Goal: Obtain resource: Obtain resource

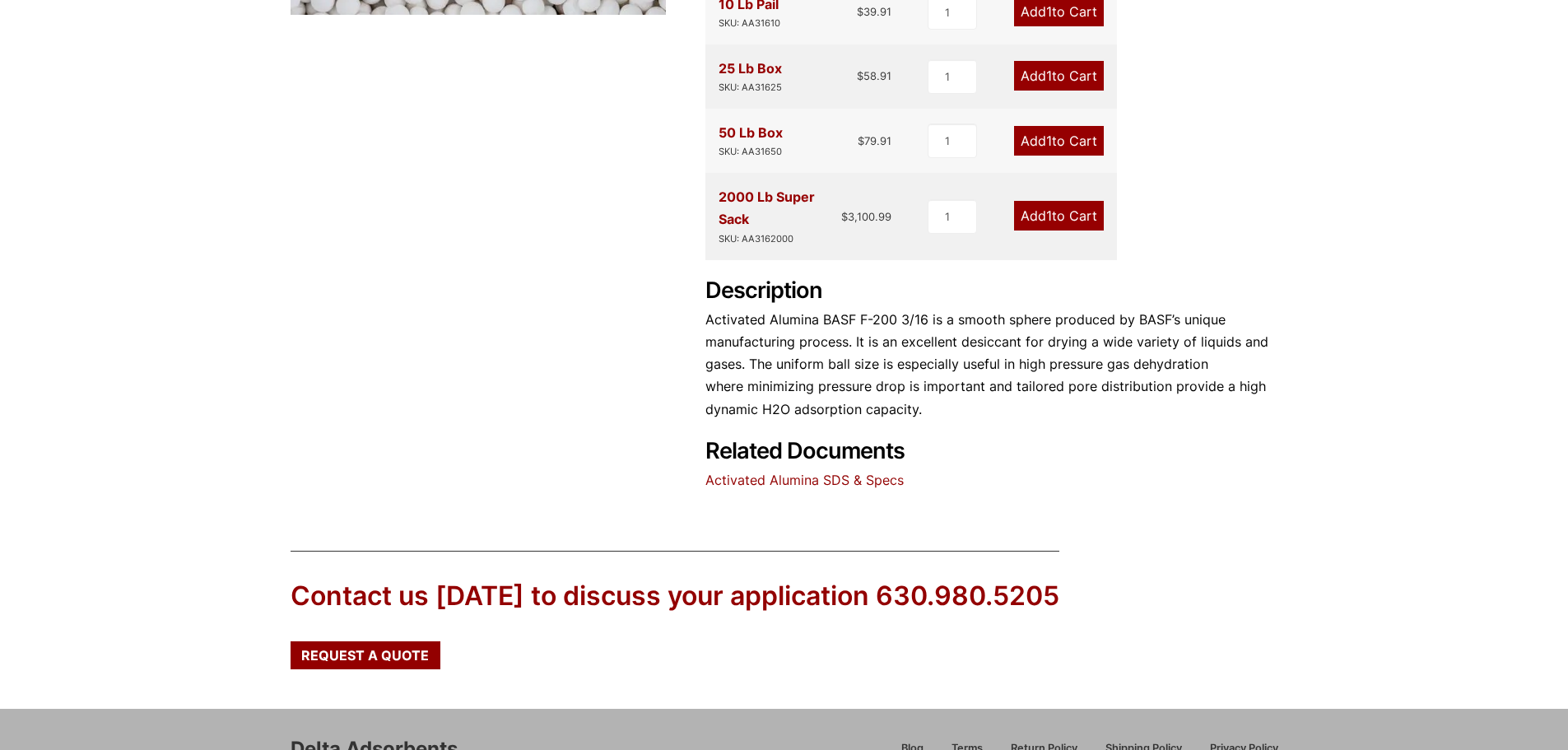
scroll to position [659, 0]
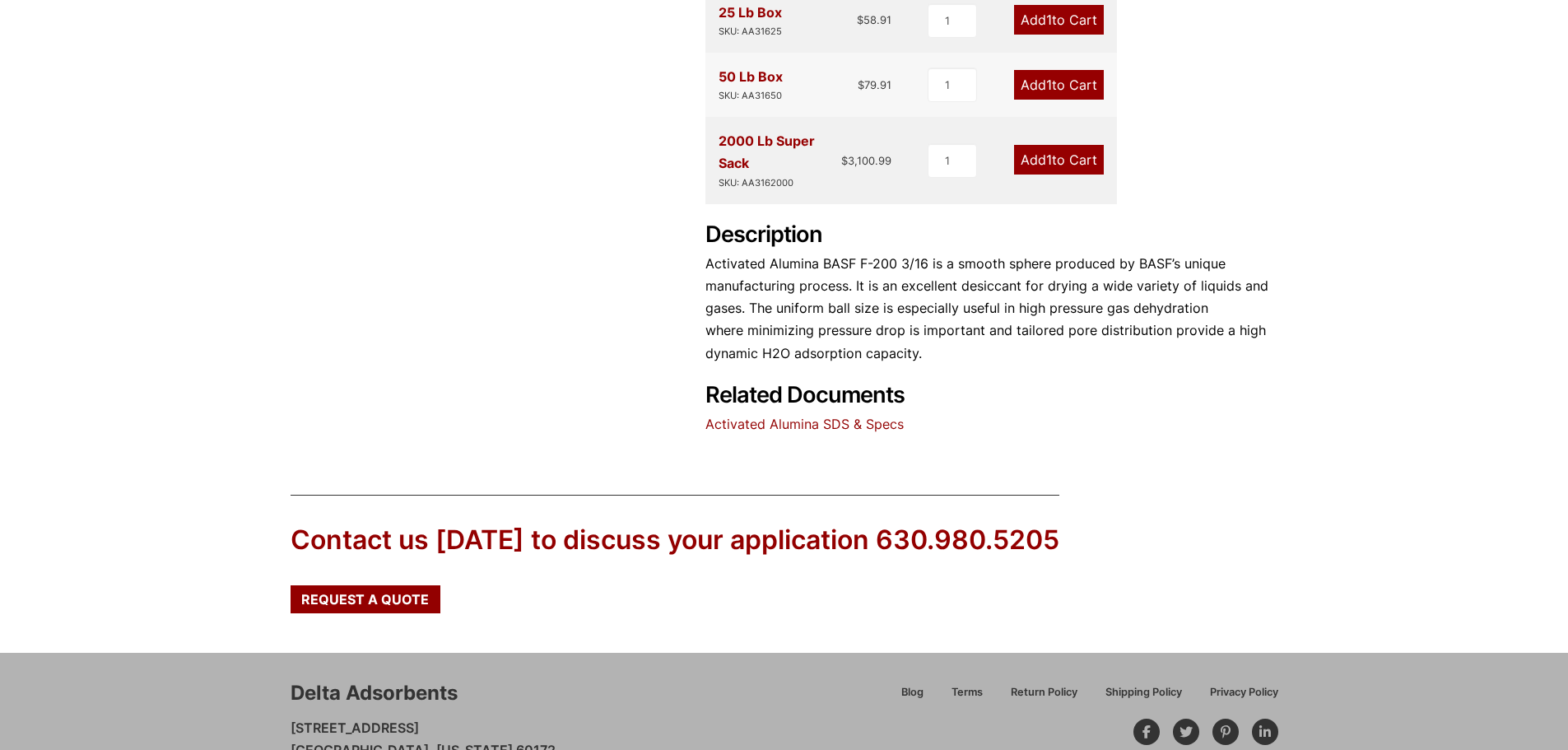
click at [843, 428] on link "Activated Alumina SDS & Specs" at bounding box center [804, 423] width 198 height 17
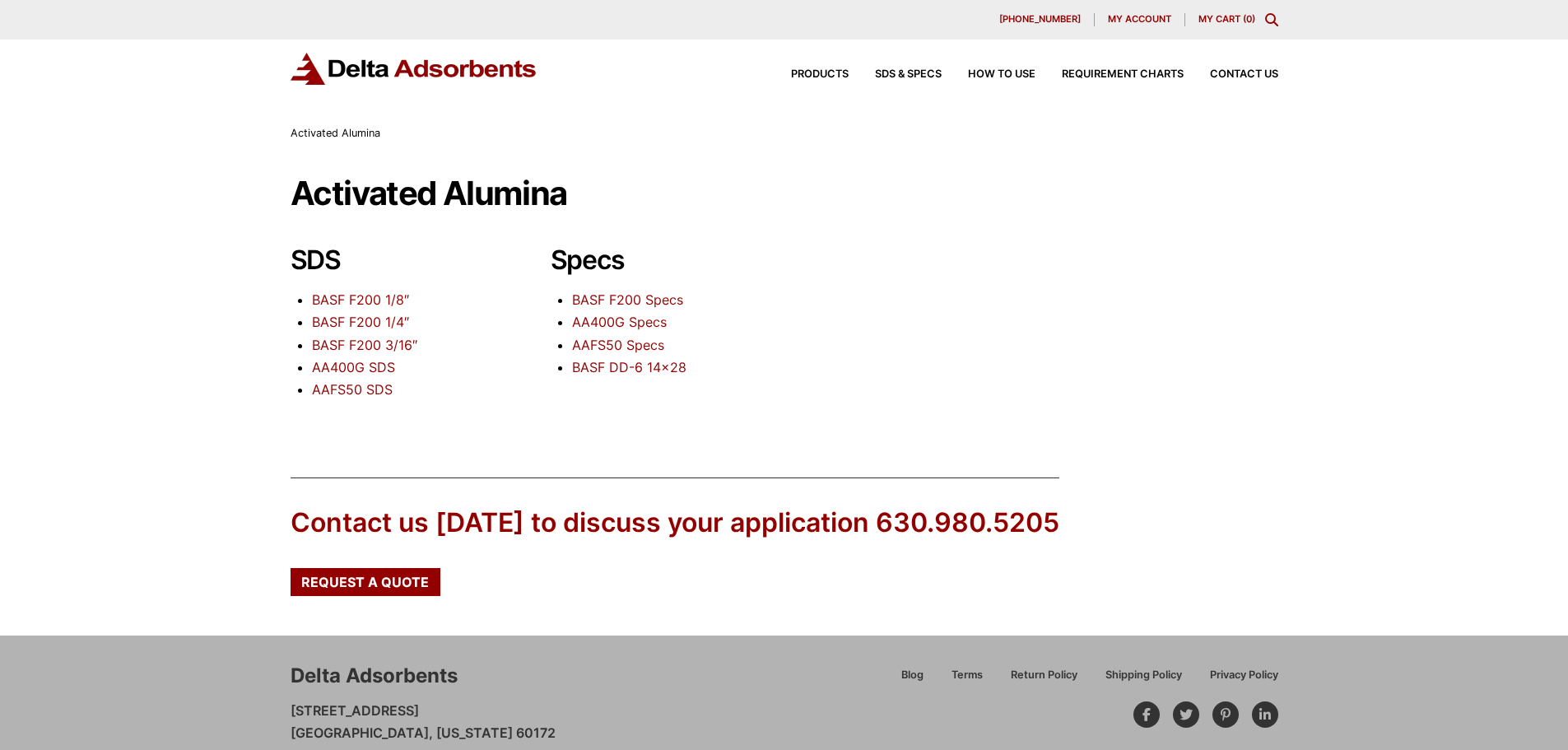
click at [367, 298] on link "BASF F200 1/8″" at bounding box center [361, 299] width 97 height 17
click at [663, 298] on link "BASF F200 Specs" at bounding box center [627, 299] width 111 height 17
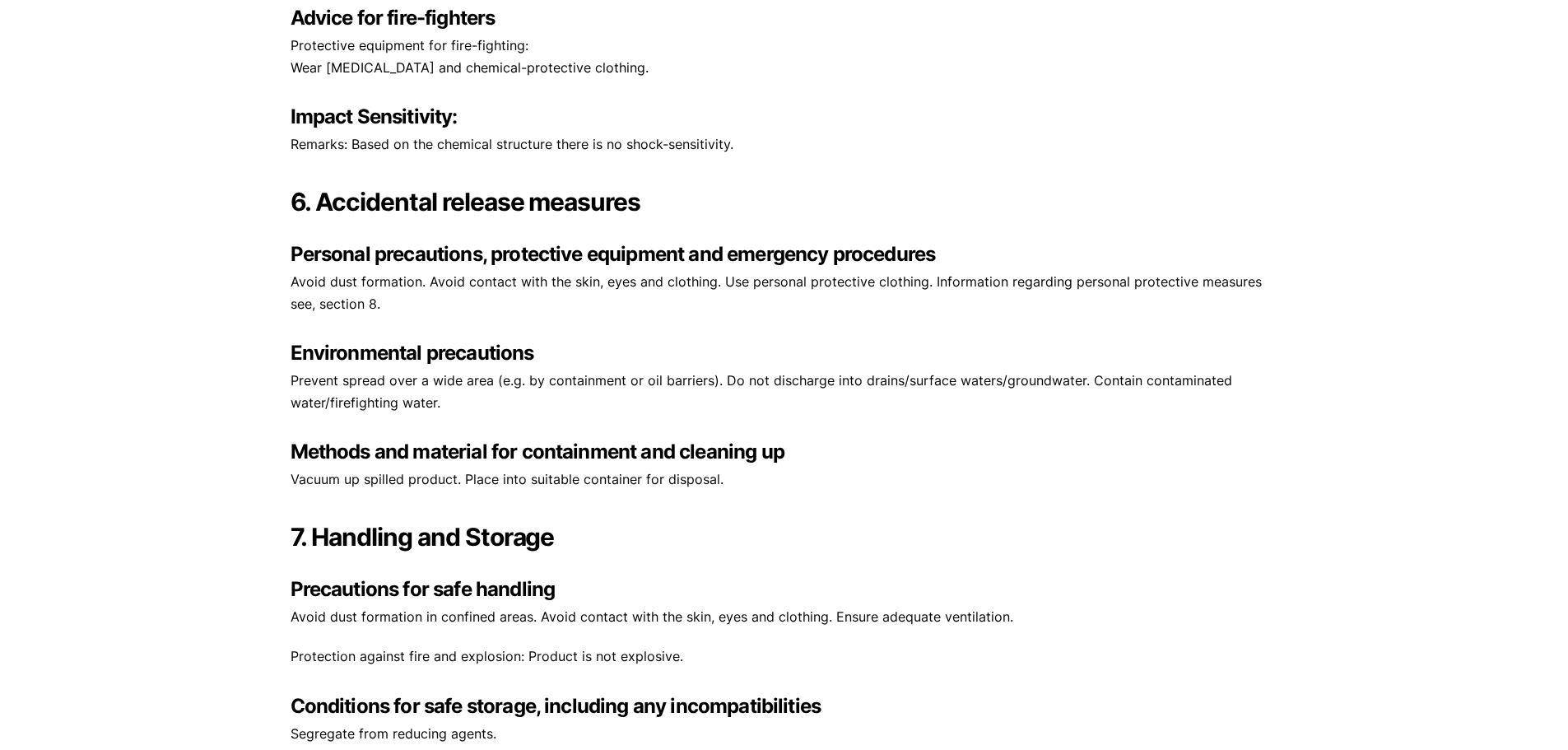
scroll to position [2716, 0]
